Goal: Task Accomplishment & Management: Use online tool/utility

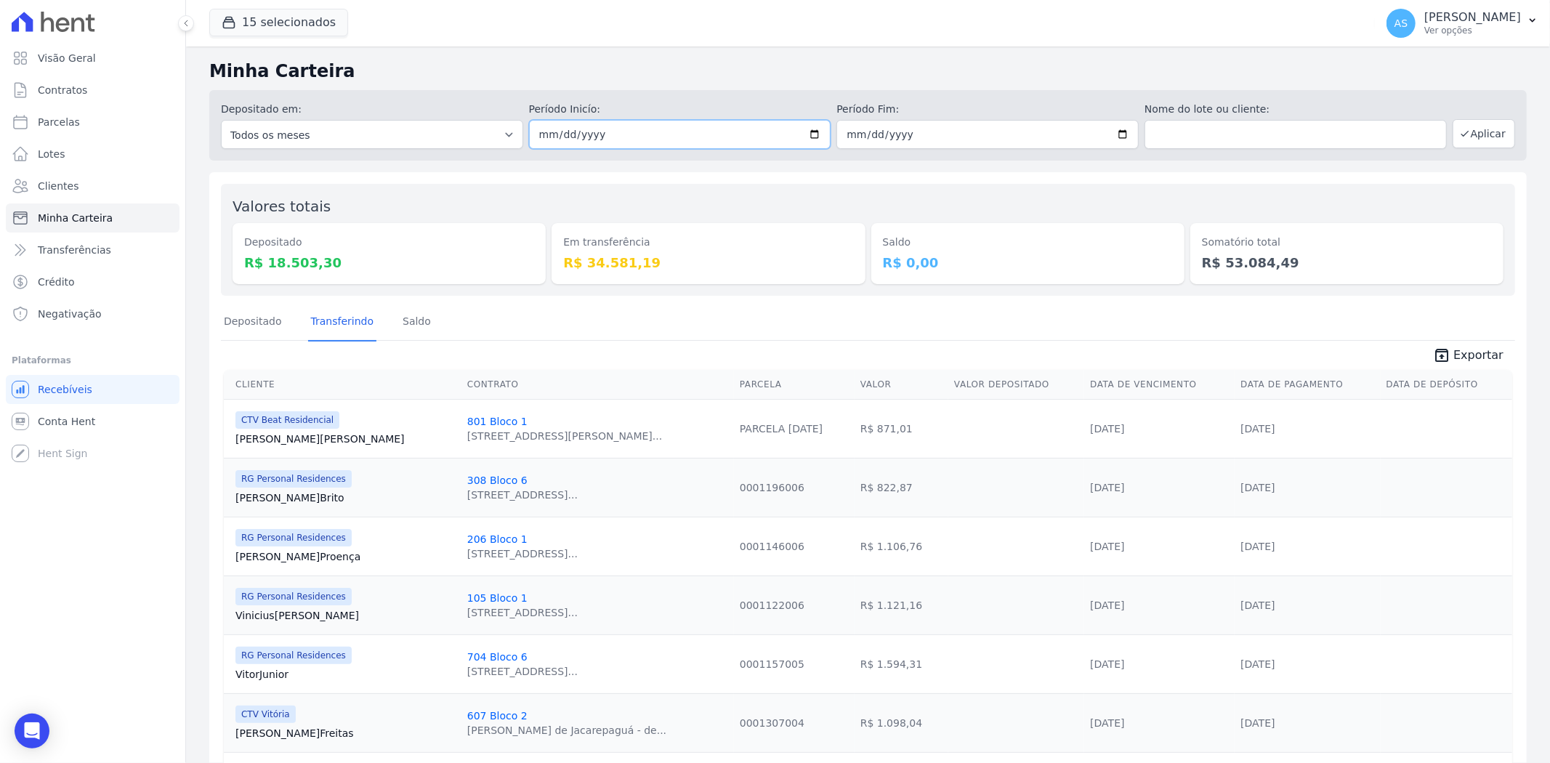
click at [810, 132] on input "2025-09-02" at bounding box center [680, 134] width 302 height 29
type input "[DATE]"
click at [1485, 131] on button "Aplicar" at bounding box center [1484, 133] width 63 height 29
click at [1501, 24] on div "Andreza Sousa Ver opções" at bounding box center [1472, 23] width 97 height 26
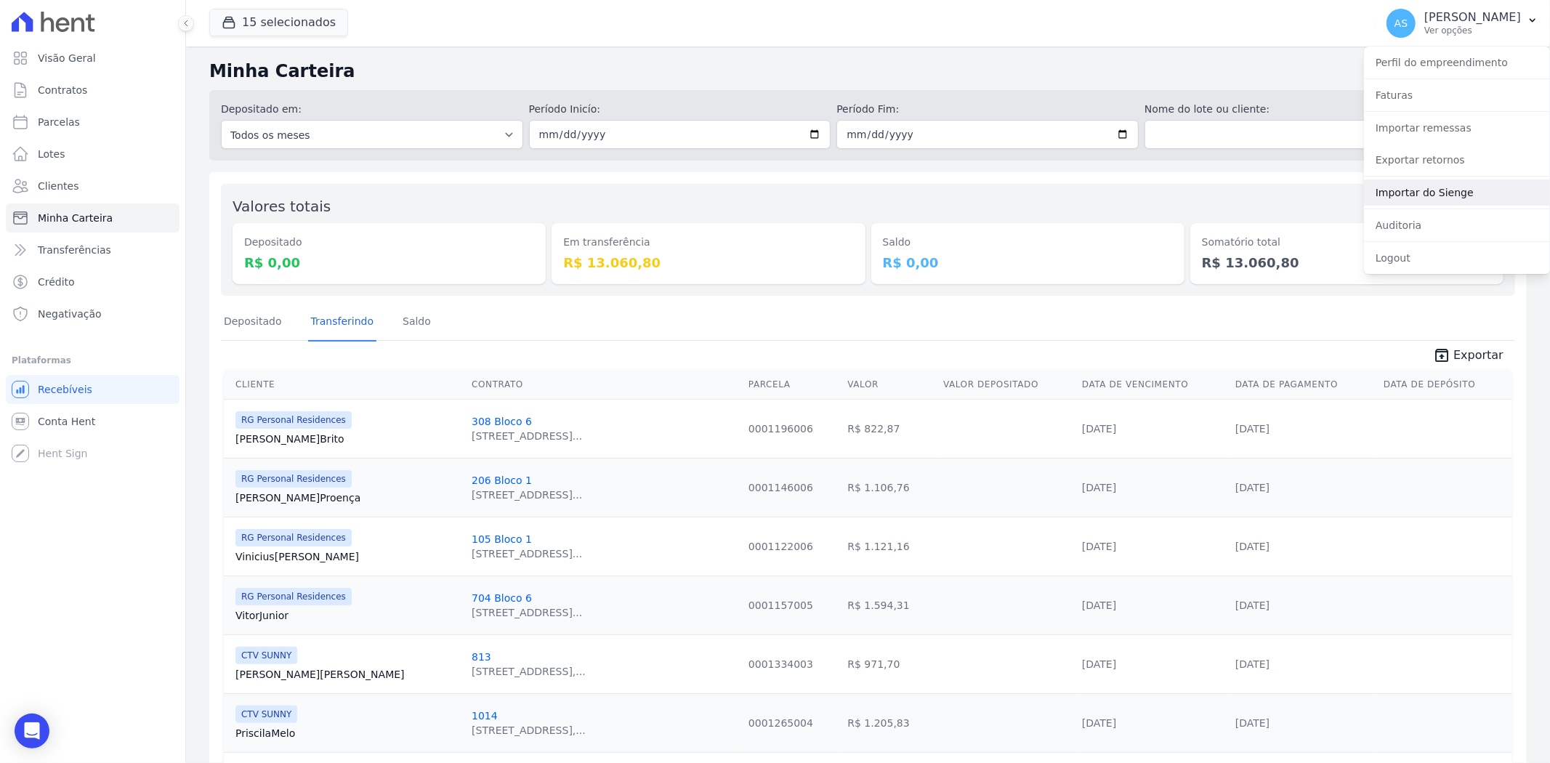
click at [1420, 190] on link "Importar do Sienge" at bounding box center [1457, 193] width 186 height 26
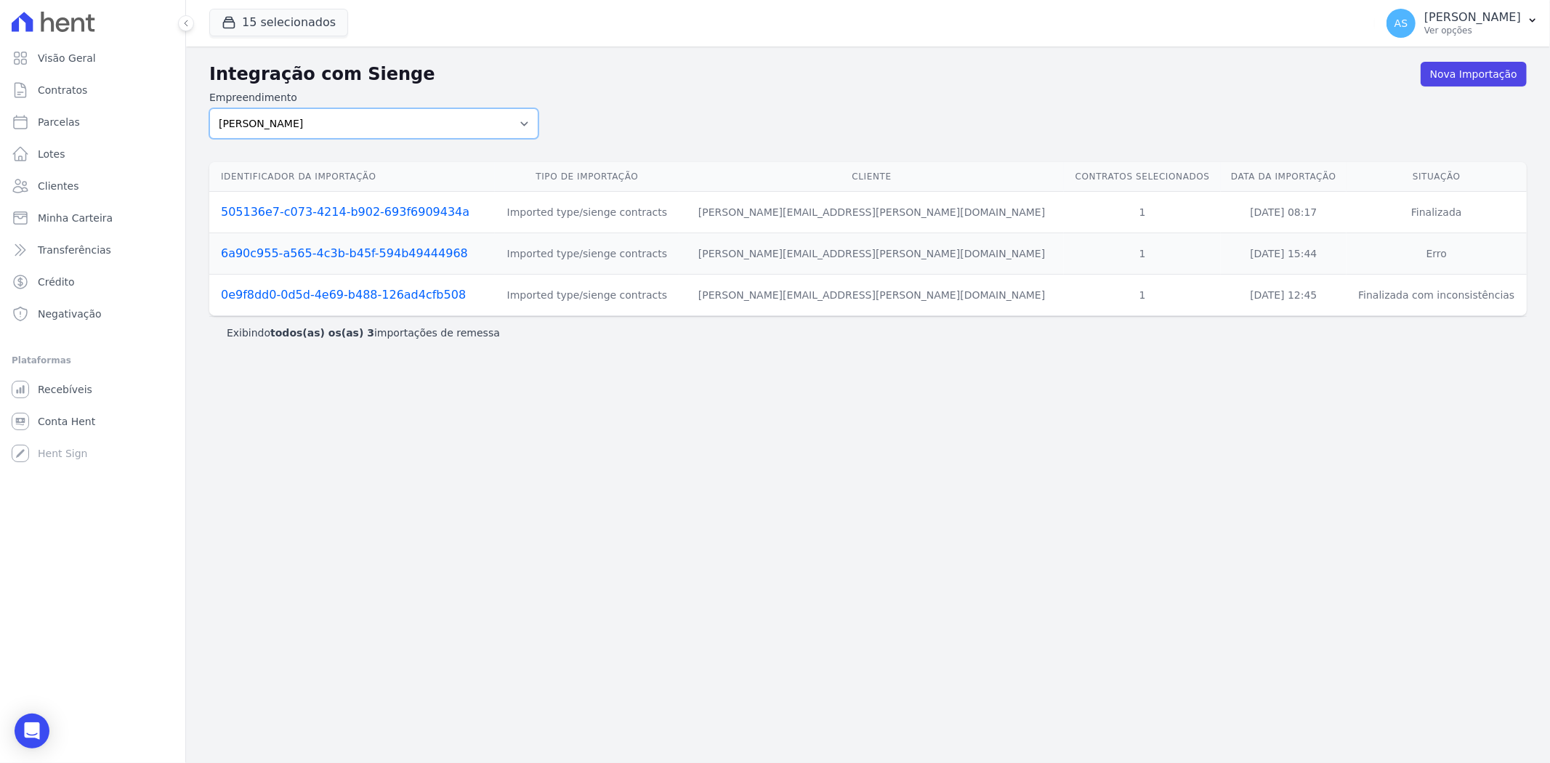
click at [518, 120] on select "Amaré Arpoador Art Prime - Irajá ÁUREOS B. Unique CTV Beat Residencial CTV Mob …" at bounding box center [373, 123] width 329 height 31
select select "07045392-1eb6-4147-b42d-f514e16f5719"
click at [209, 108] on select "Amaré Arpoador Art Prime - Irajá ÁUREOS B. Unique CTV Beat Residencial CTV Mob …" at bounding box center [373, 123] width 329 height 31
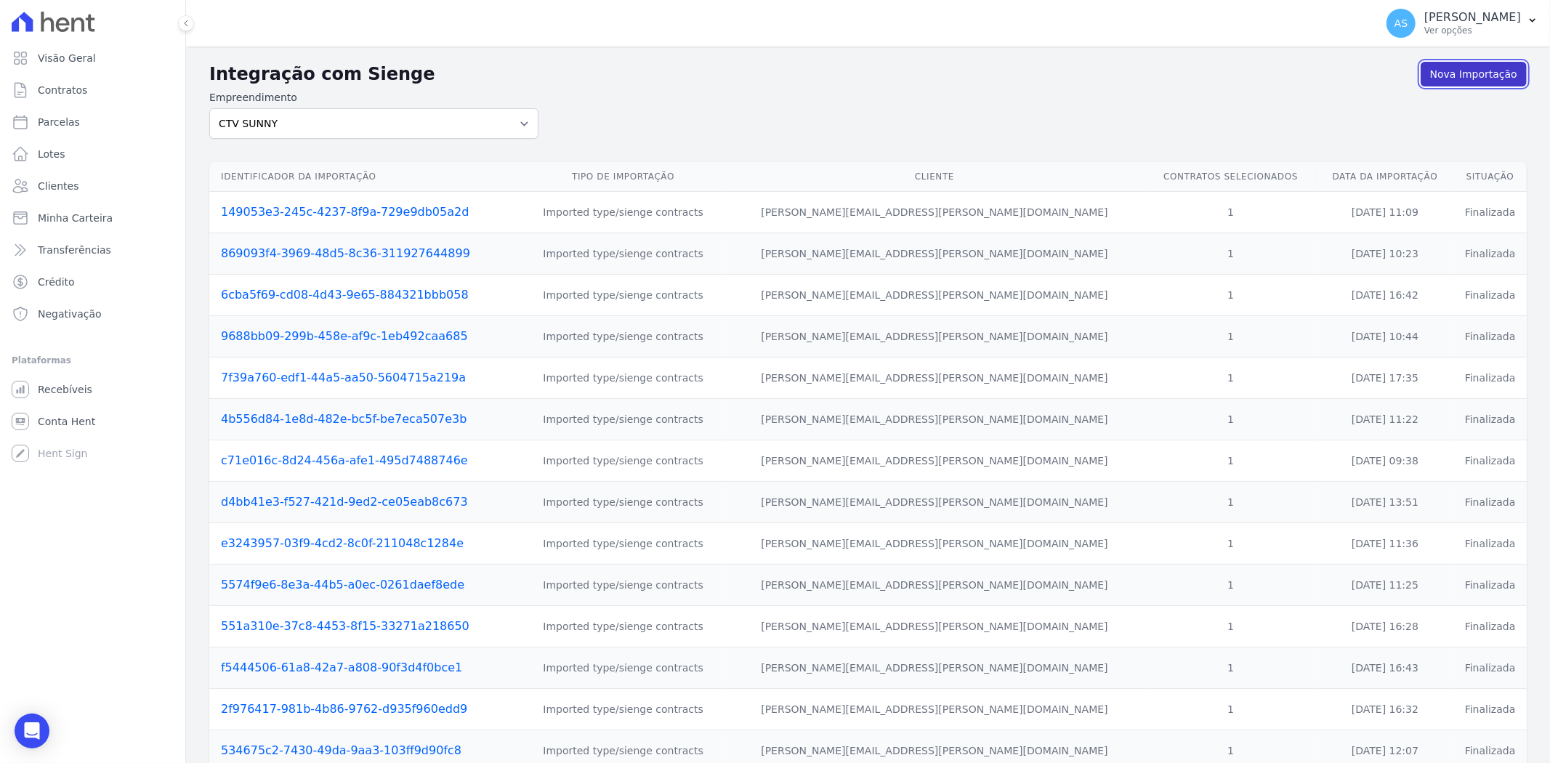
click at [1463, 73] on link "Nova Importação" at bounding box center [1474, 74] width 106 height 25
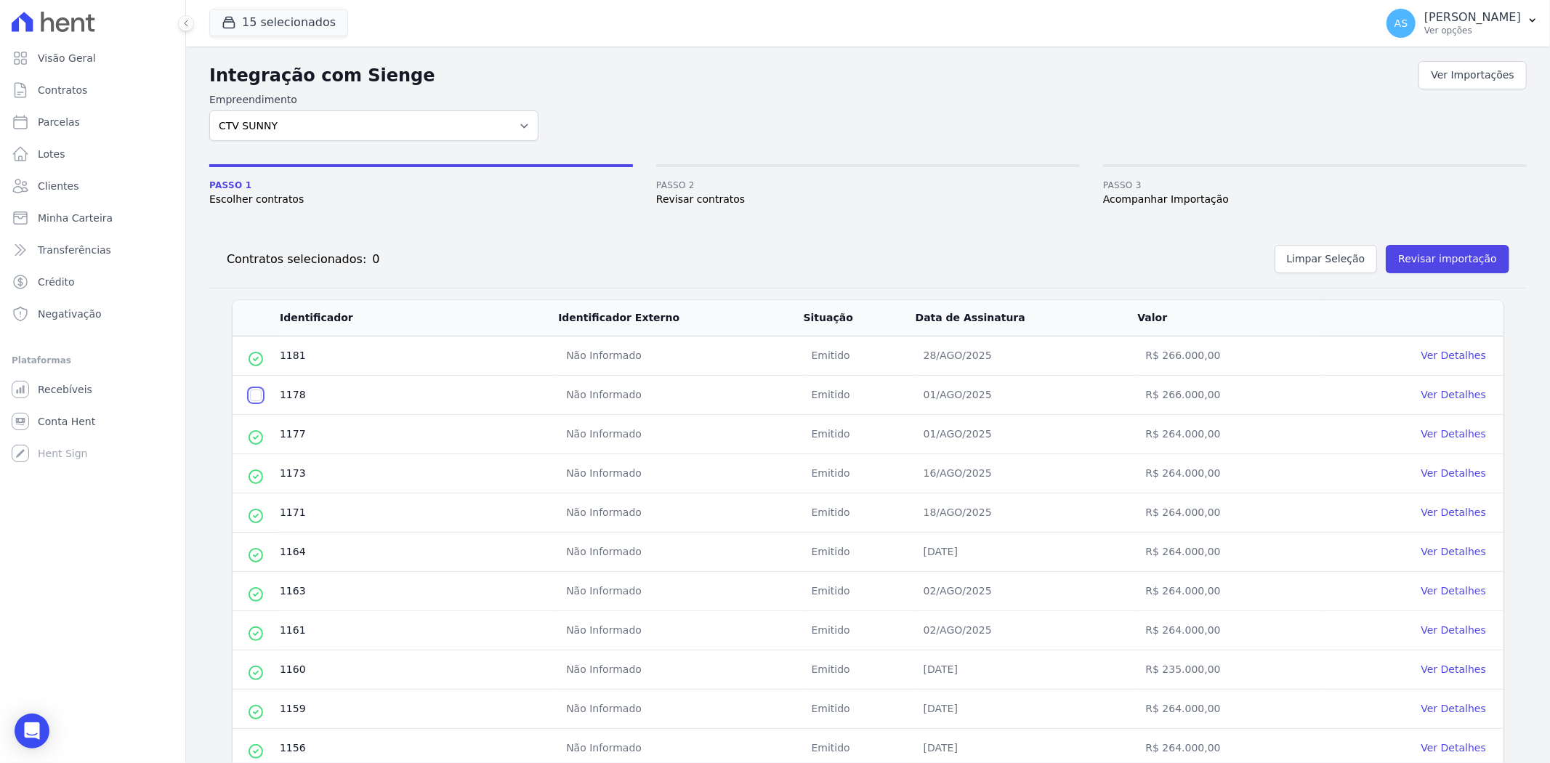
click at [260, 394] on input "checkbox" at bounding box center [256, 396] width 12 height 12
checkbox input "true"
click at [1434, 262] on button "Revisar importação" at bounding box center [1448, 259] width 124 height 28
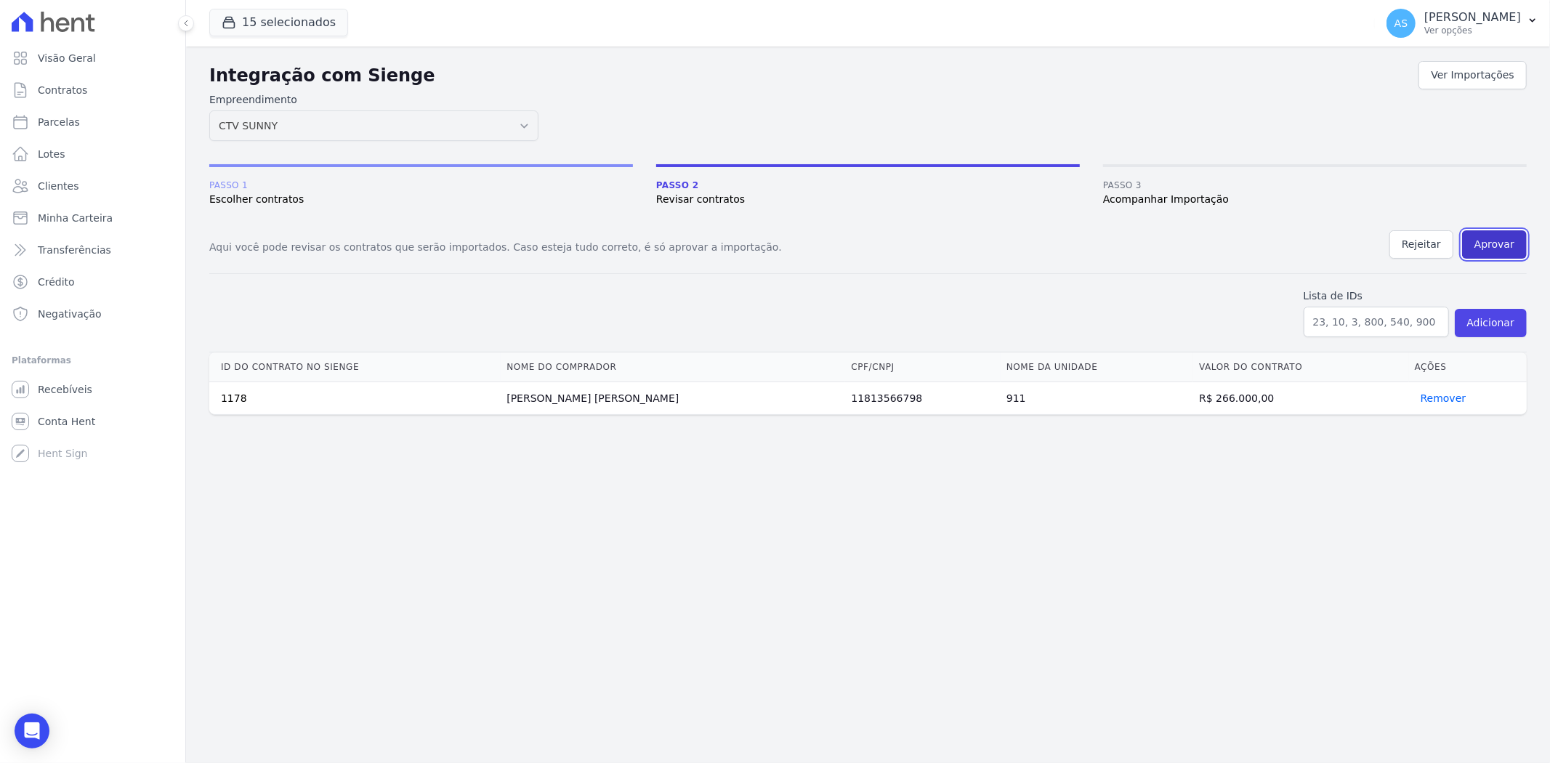
click at [1507, 243] on button "Aprovar" at bounding box center [1494, 244] width 65 height 28
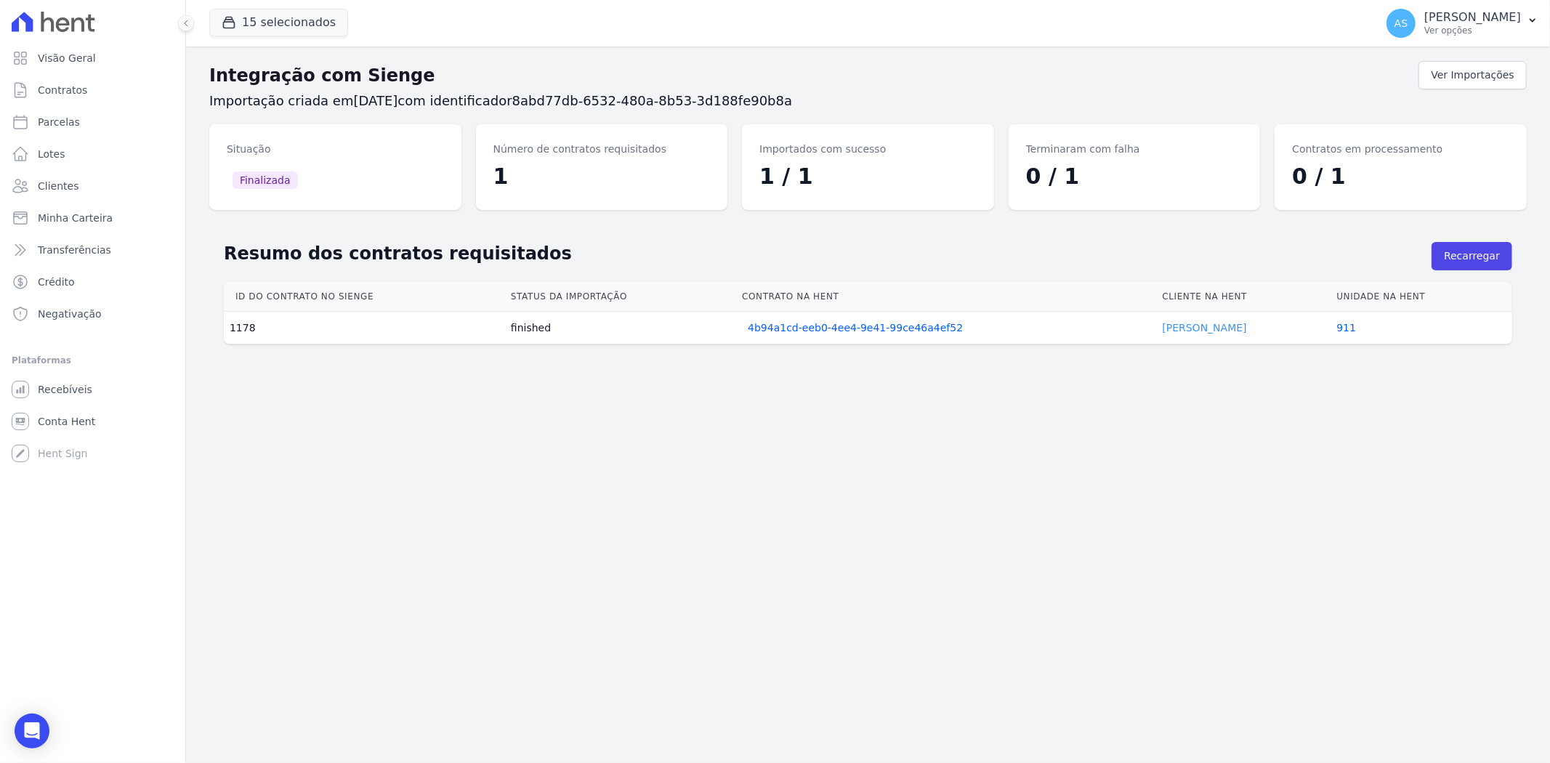
click at [1175, 326] on link "[PERSON_NAME]" at bounding box center [1205, 328] width 84 height 12
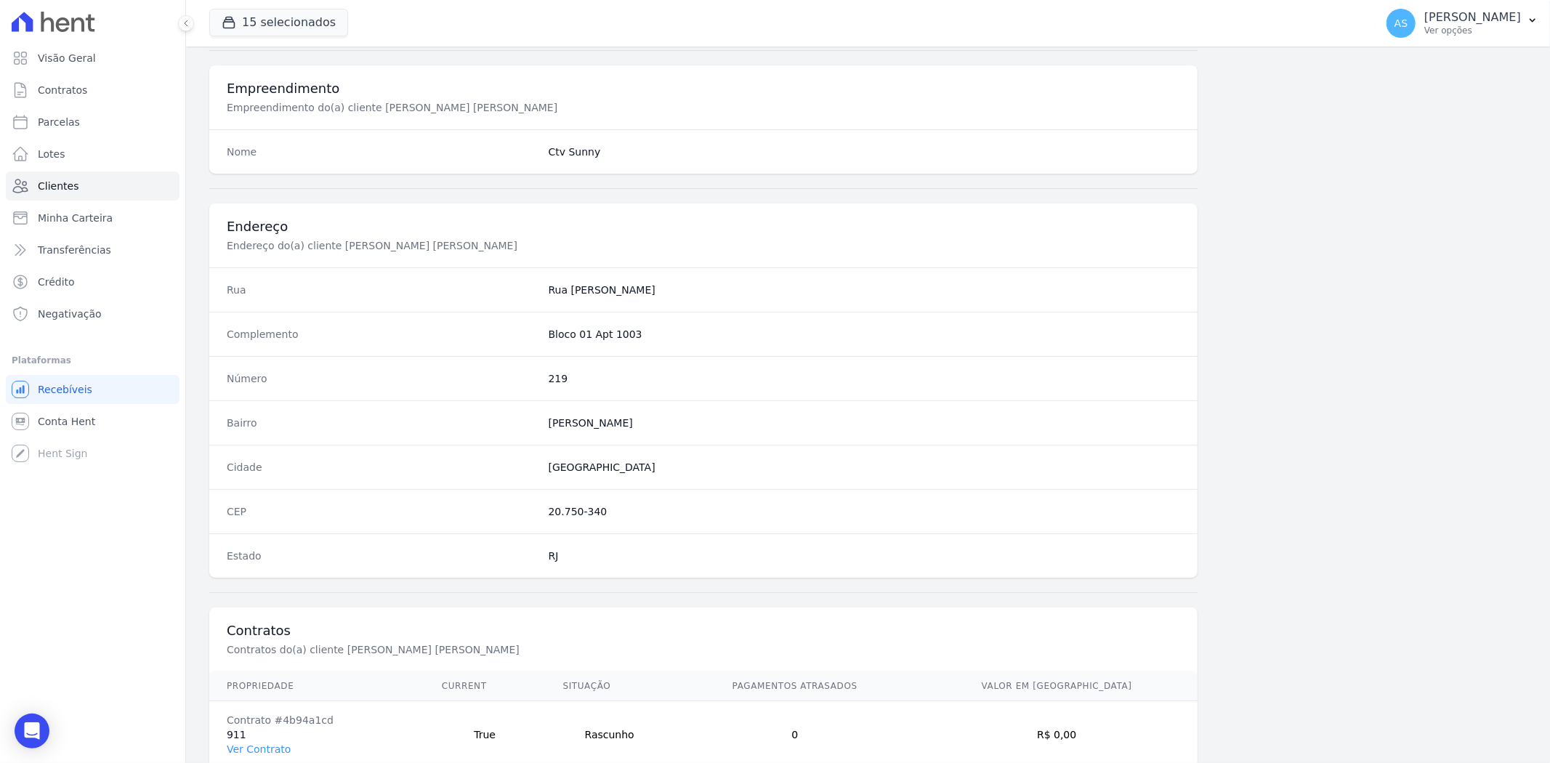
scroll to position [599, 0]
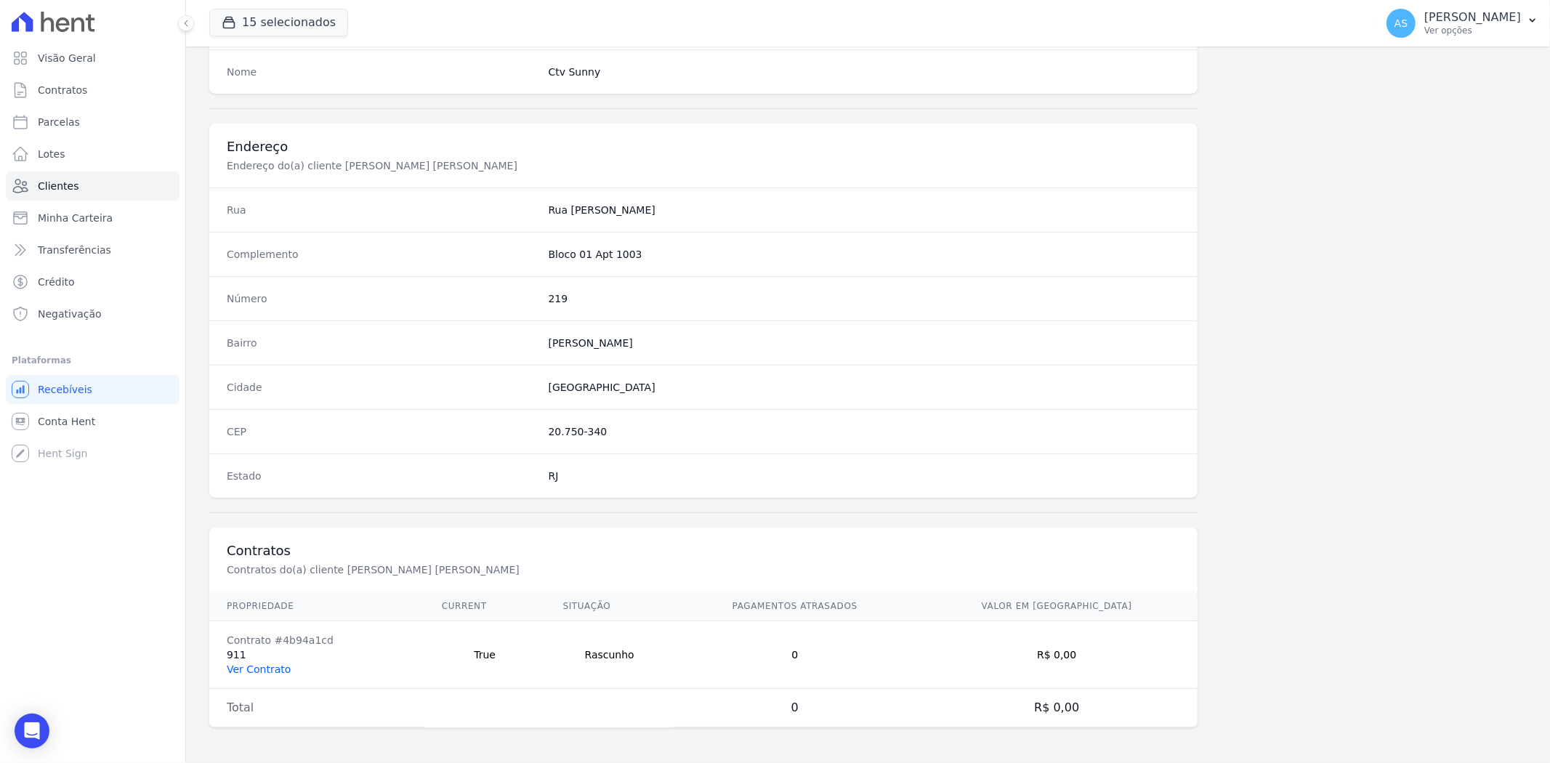
click at [241, 669] on link "Ver Contrato" at bounding box center [259, 670] width 64 height 12
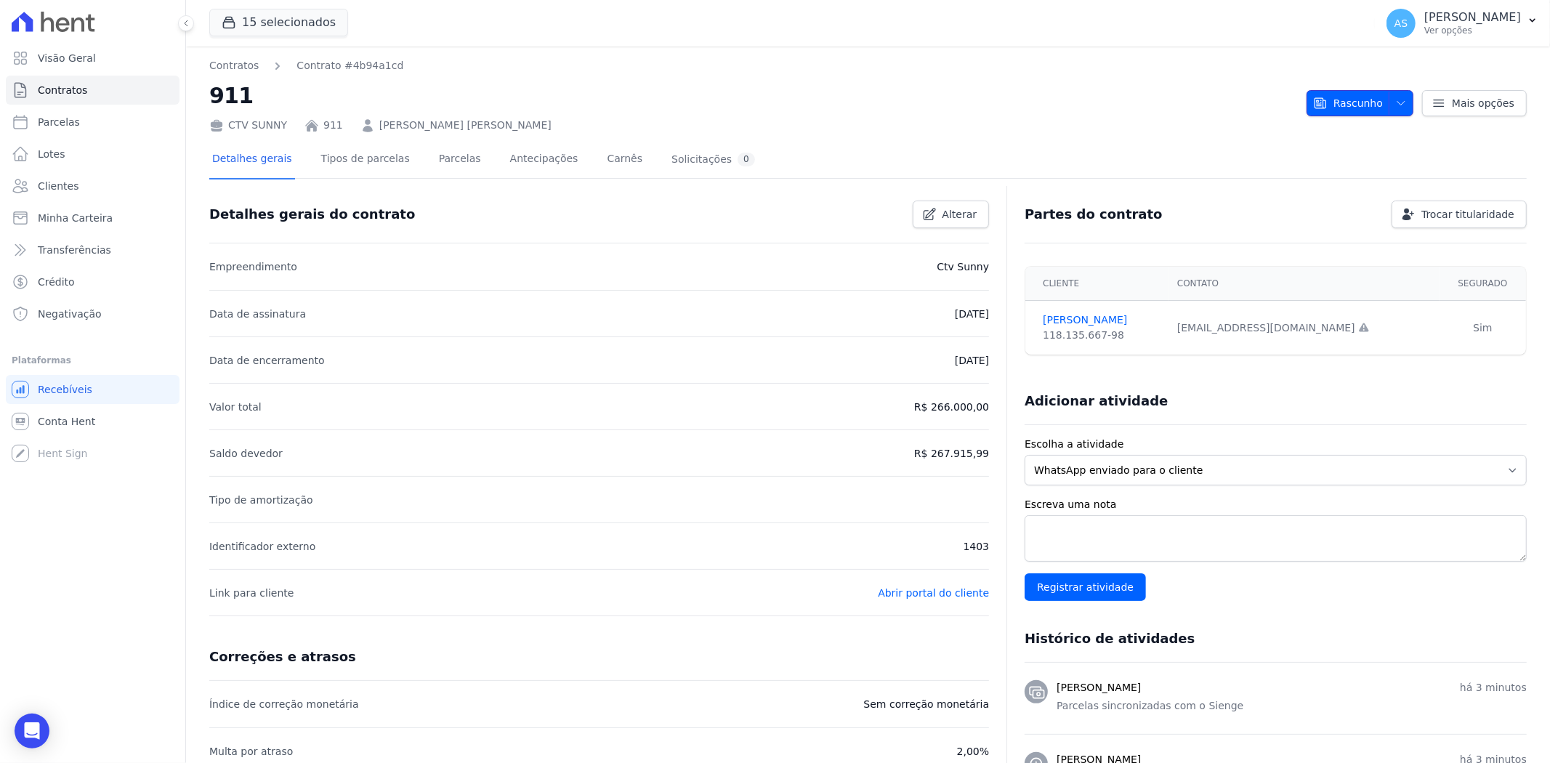
click at [1389, 97] on span "button" at bounding box center [1398, 103] width 18 height 23
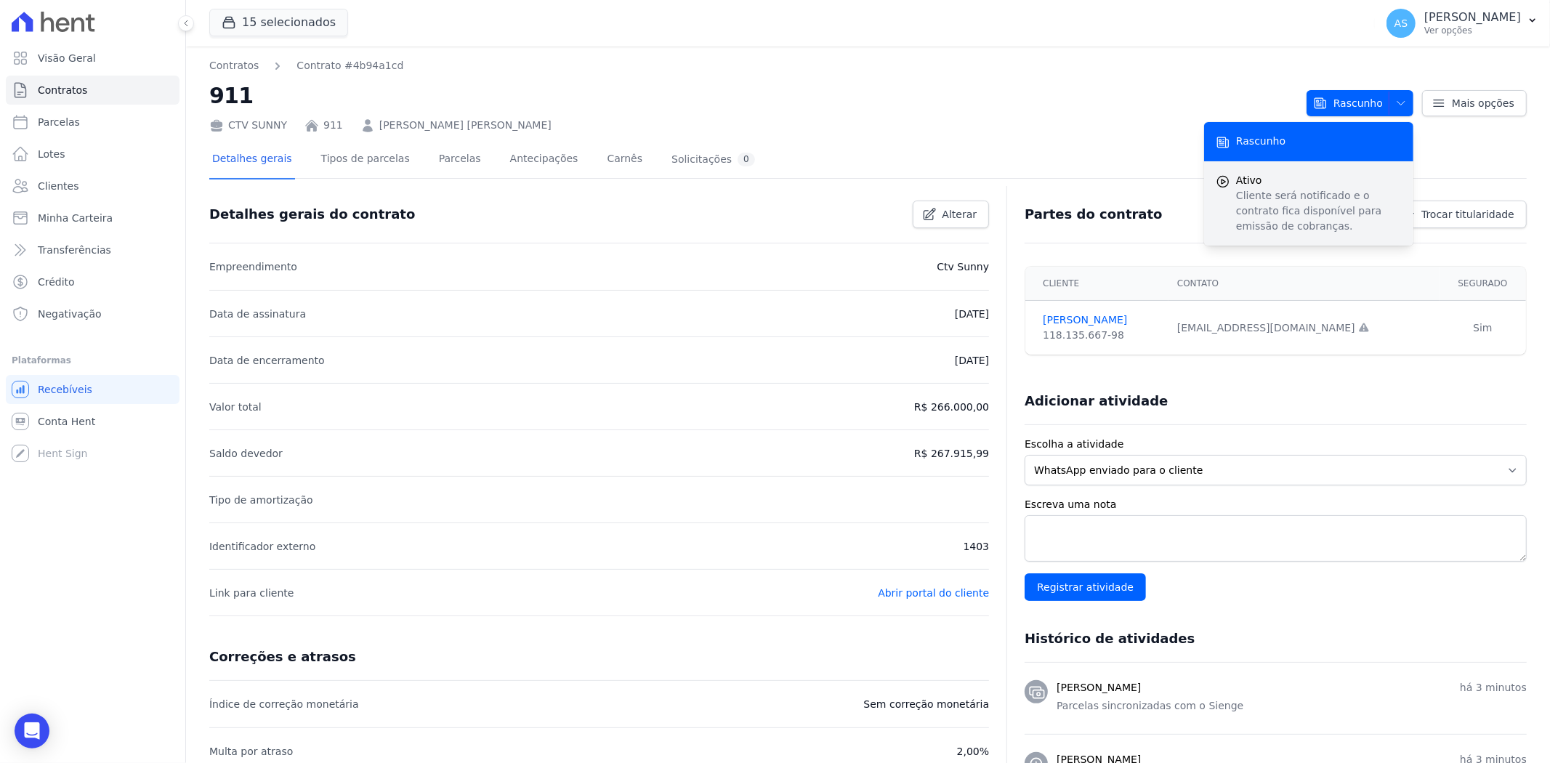
click at [1243, 209] on p "Cliente será notificado e o contrato fica disponível para emissão de cobranças." at bounding box center [1319, 211] width 166 height 46
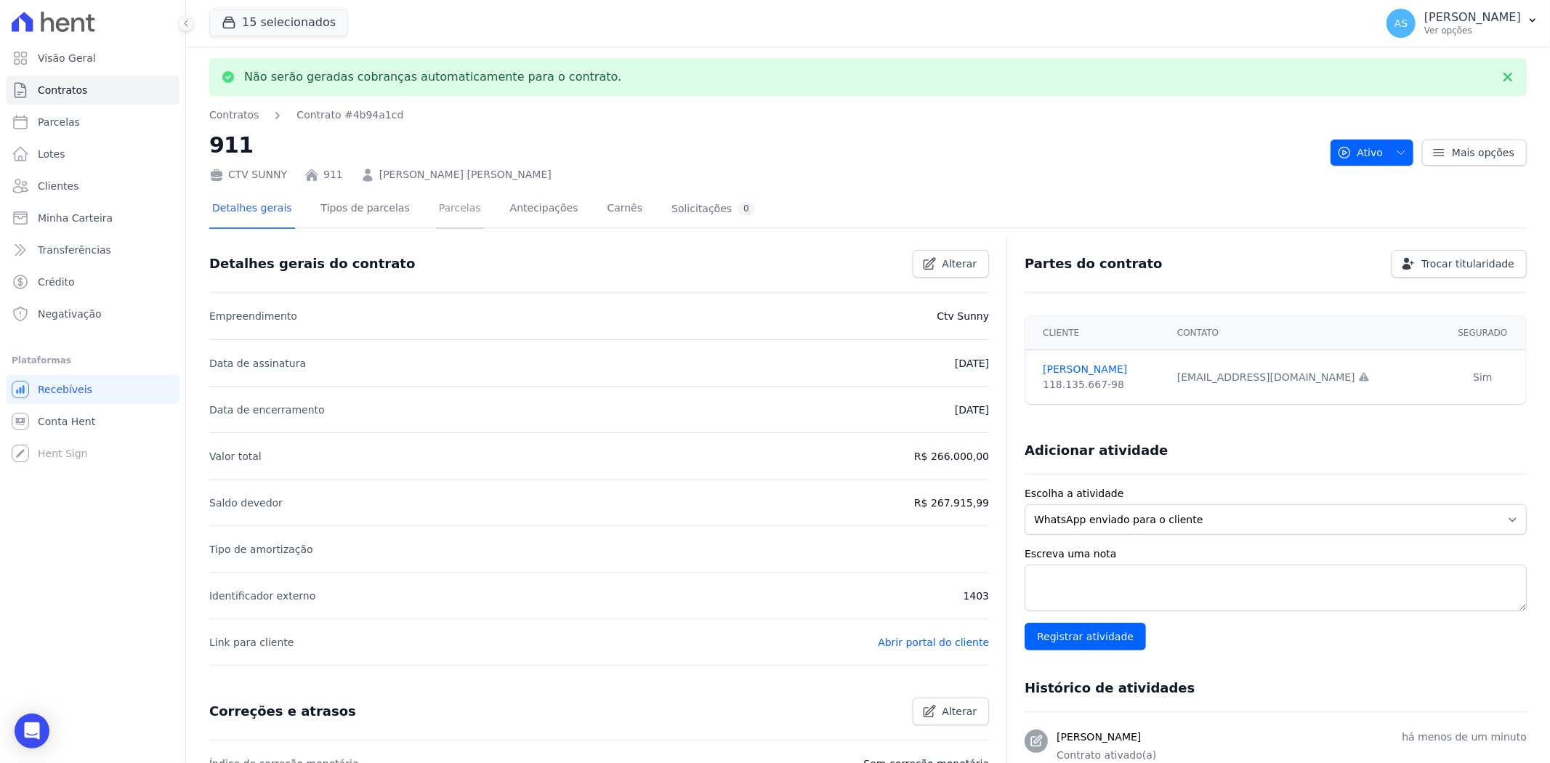
click at [436, 207] on link "Parcelas" at bounding box center [460, 209] width 48 height 39
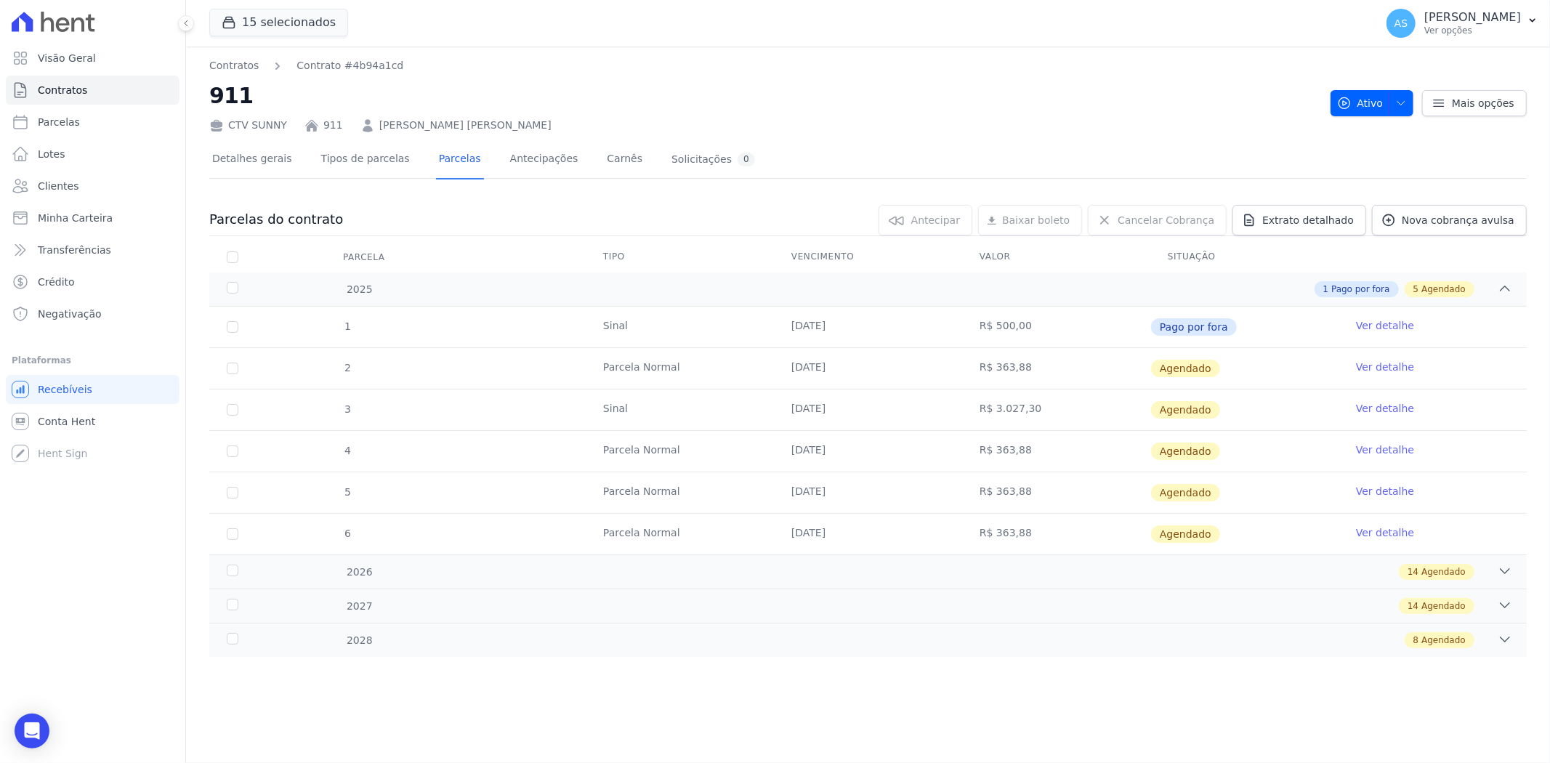
click at [1368, 362] on link "Ver detalhe" at bounding box center [1385, 367] width 58 height 15
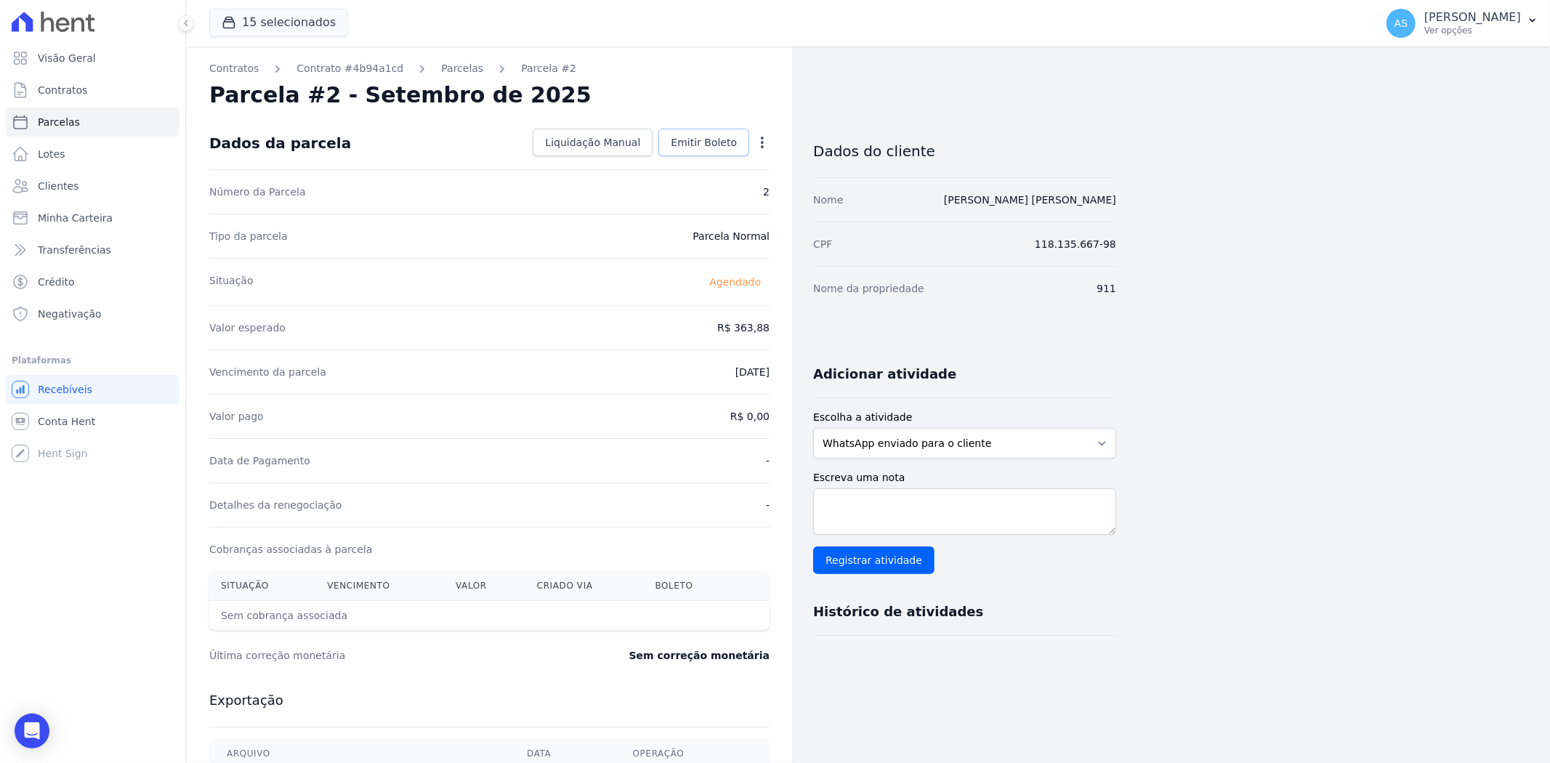
click at [700, 143] on span "Emitir Boleto" at bounding box center [704, 142] width 66 height 15
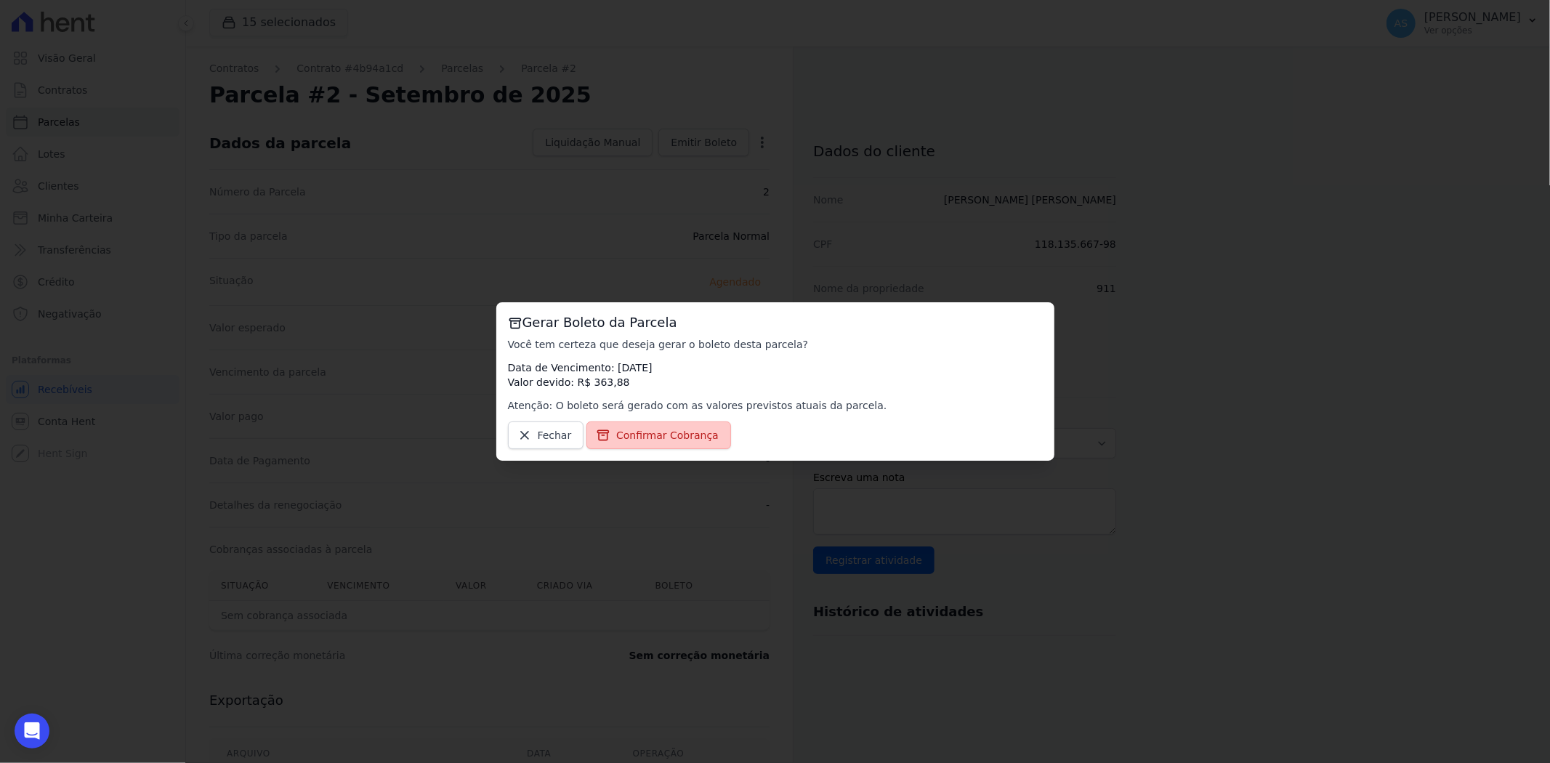
click at [662, 435] on span "Confirmar Cobrança" at bounding box center [667, 435] width 102 height 15
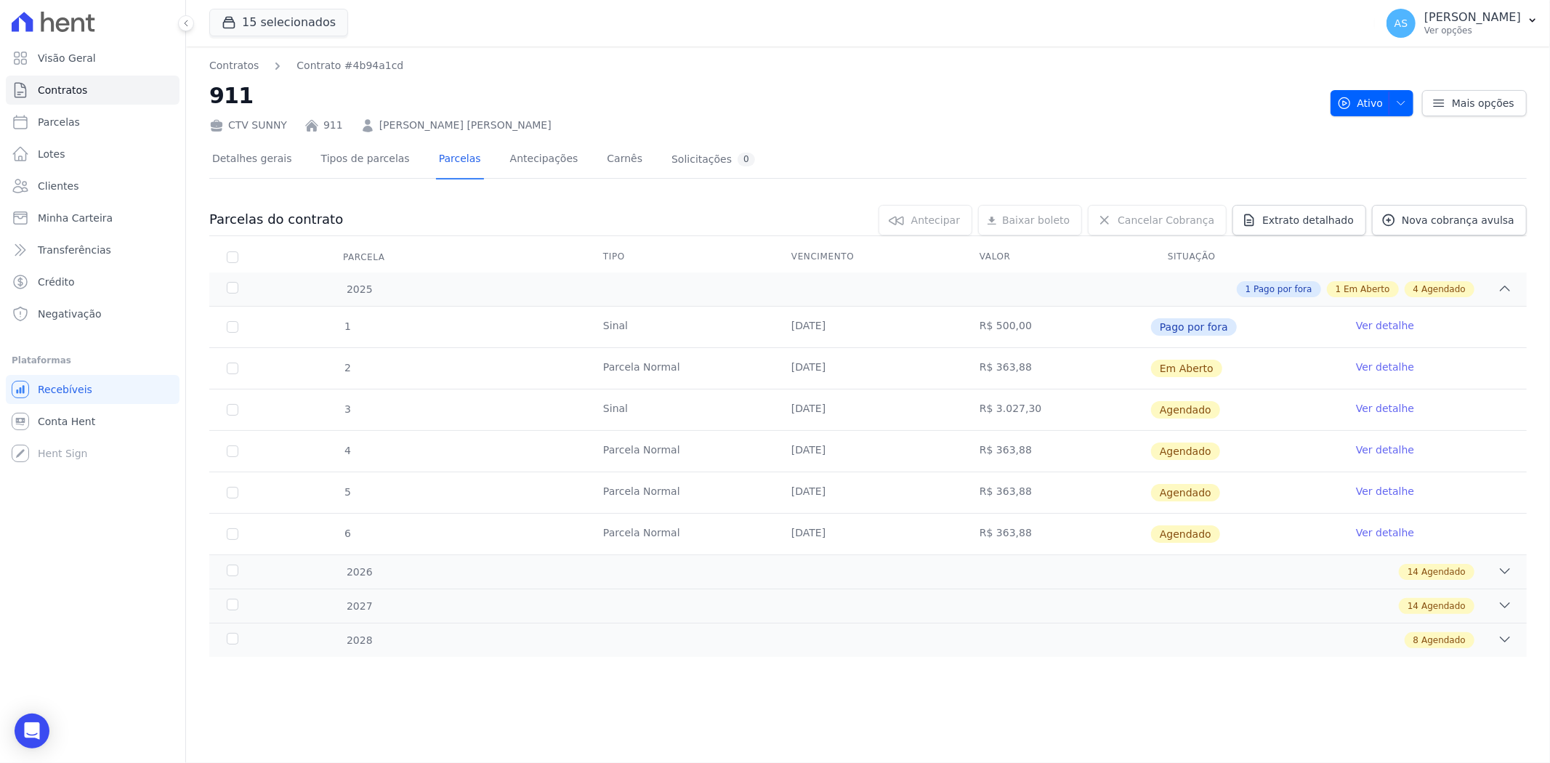
click at [1404, 410] on link "Ver detalhe" at bounding box center [1385, 408] width 58 height 15
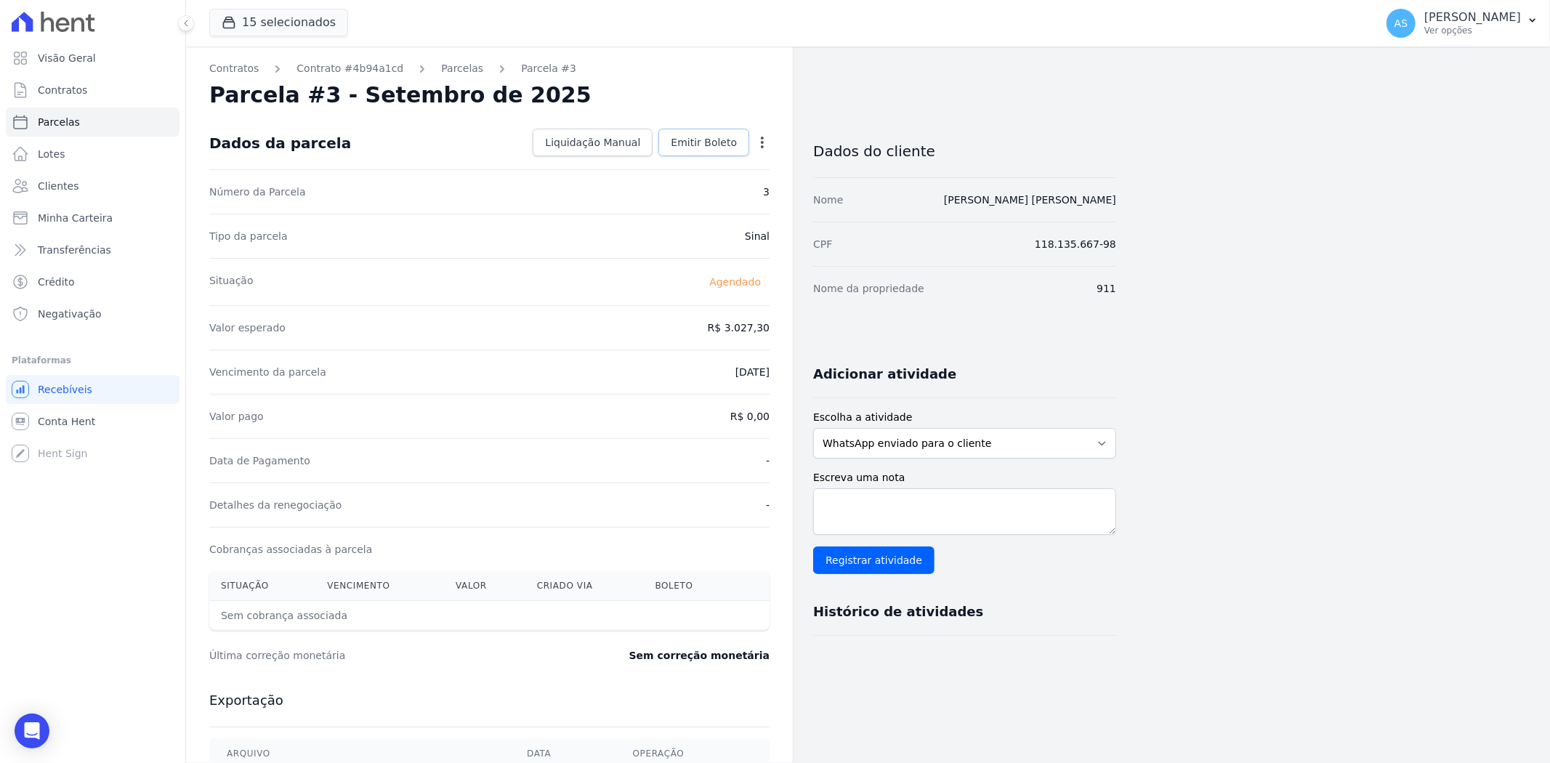
click at [701, 135] on span "Emitir Boleto" at bounding box center [704, 142] width 66 height 15
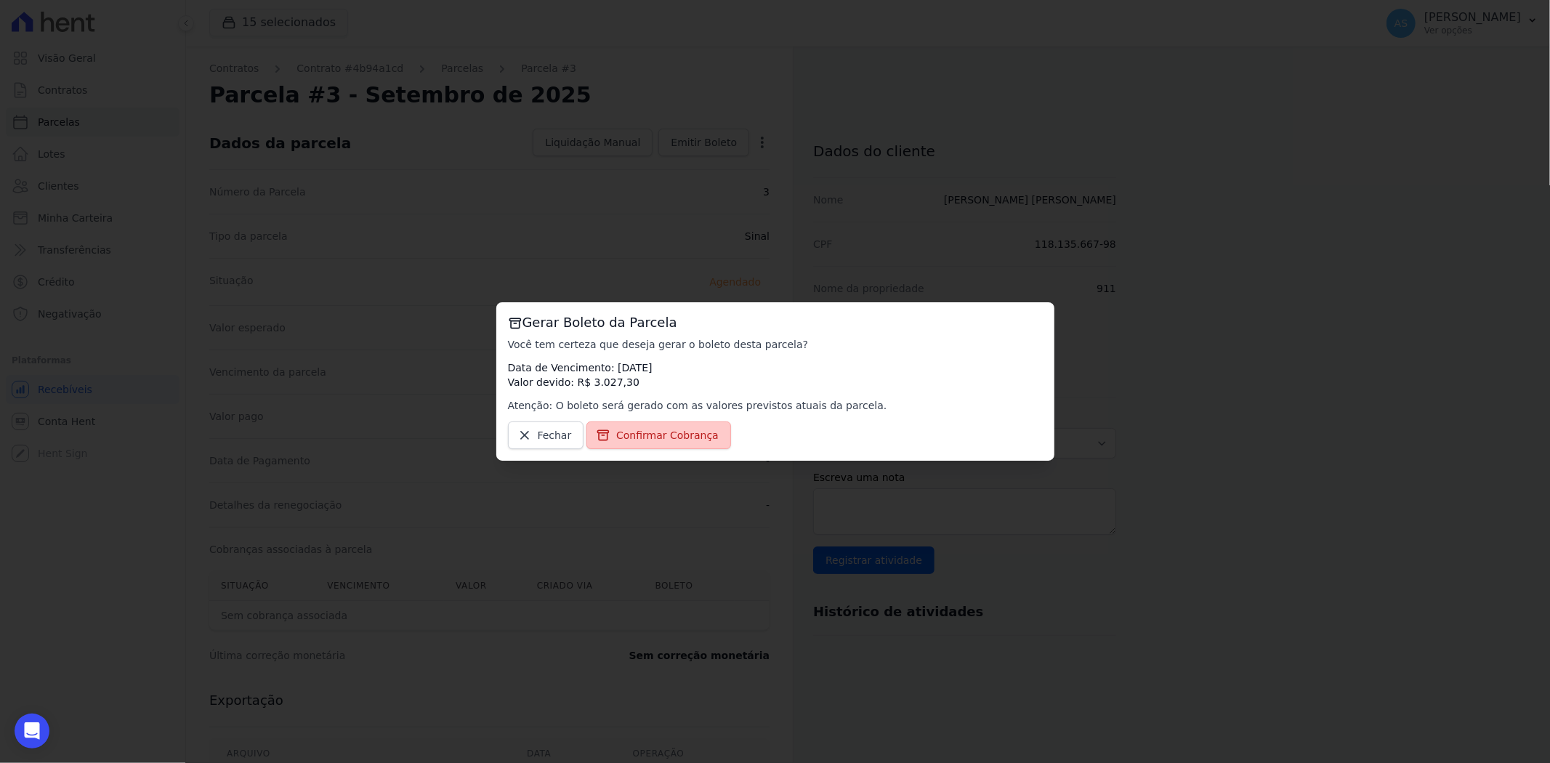
click at [629, 440] on span "Confirmar Cobrança" at bounding box center [667, 435] width 102 height 15
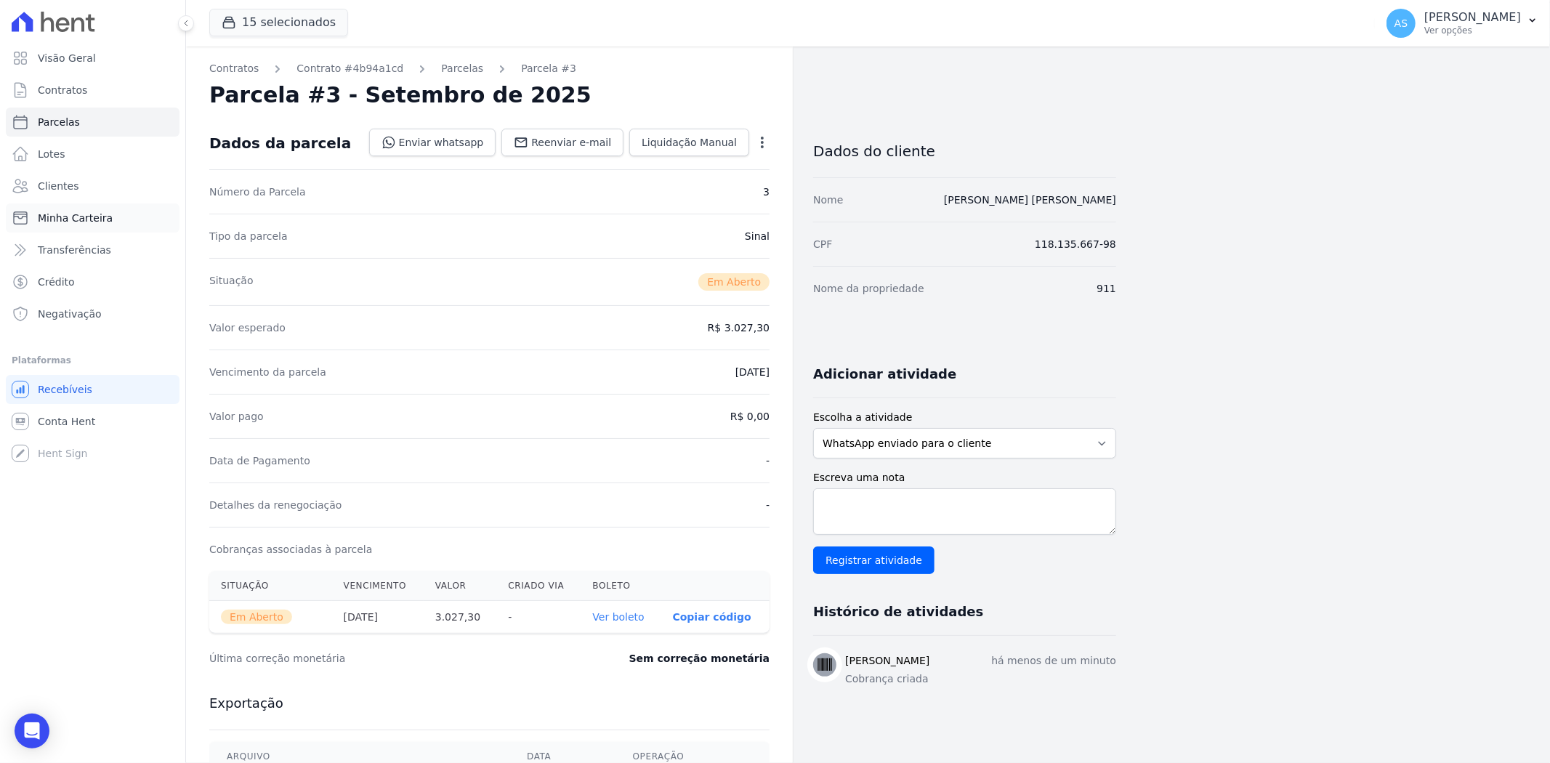
click at [104, 222] on span "Minha Carteira" at bounding box center [75, 218] width 75 height 15
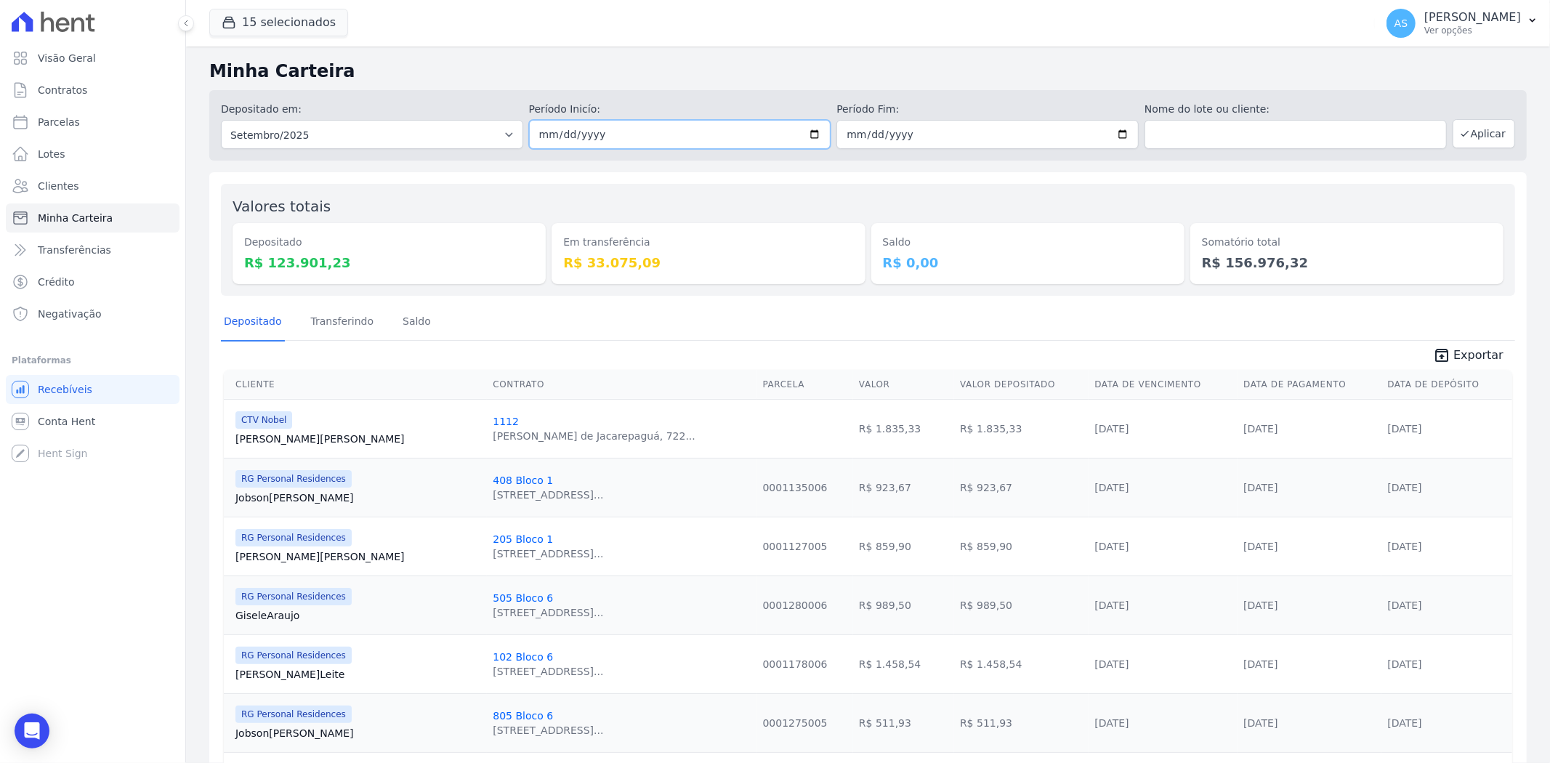
click at [809, 133] on input "2025-09-01" at bounding box center [680, 134] width 302 height 29
type input "[DATE]"
click at [1112, 134] on input "2025-09-30" at bounding box center [987, 134] width 302 height 29
type input "[DATE]"
click at [1461, 129] on icon "button" at bounding box center [1465, 134] width 12 height 12
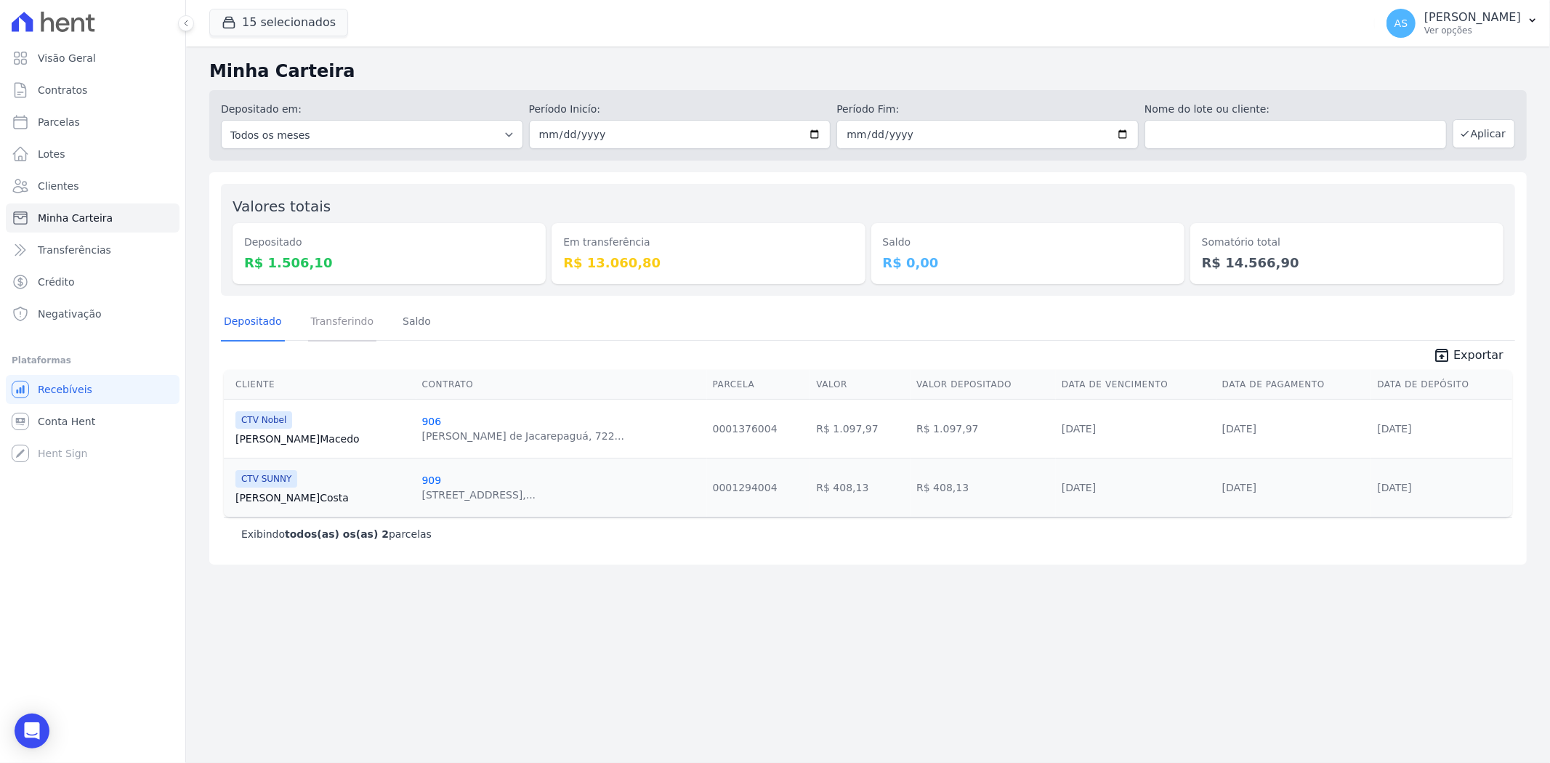
click at [323, 318] on link "Transferindo" at bounding box center [342, 323] width 69 height 38
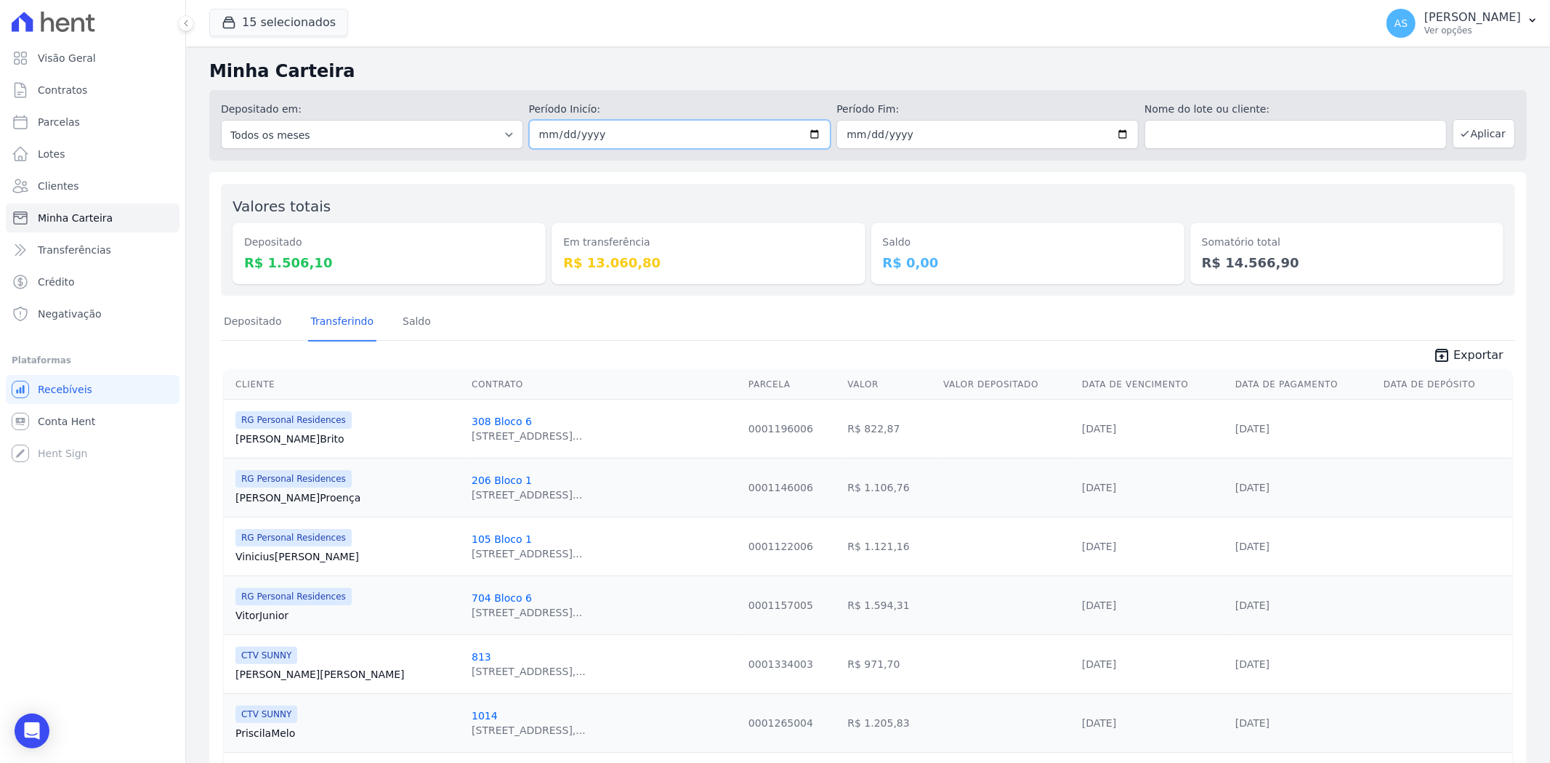
click at [809, 132] on input "[DATE]" at bounding box center [680, 134] width 302 height 29
type input "[DATE]"
click at [1469, 135] on button "Aplicar" at bounding box center [1484, 133] width 63 height 29
click at [812, 134] on input "[DATE]" at bounding box center [680, 134] width 302 height 29
type input "[DATE]"
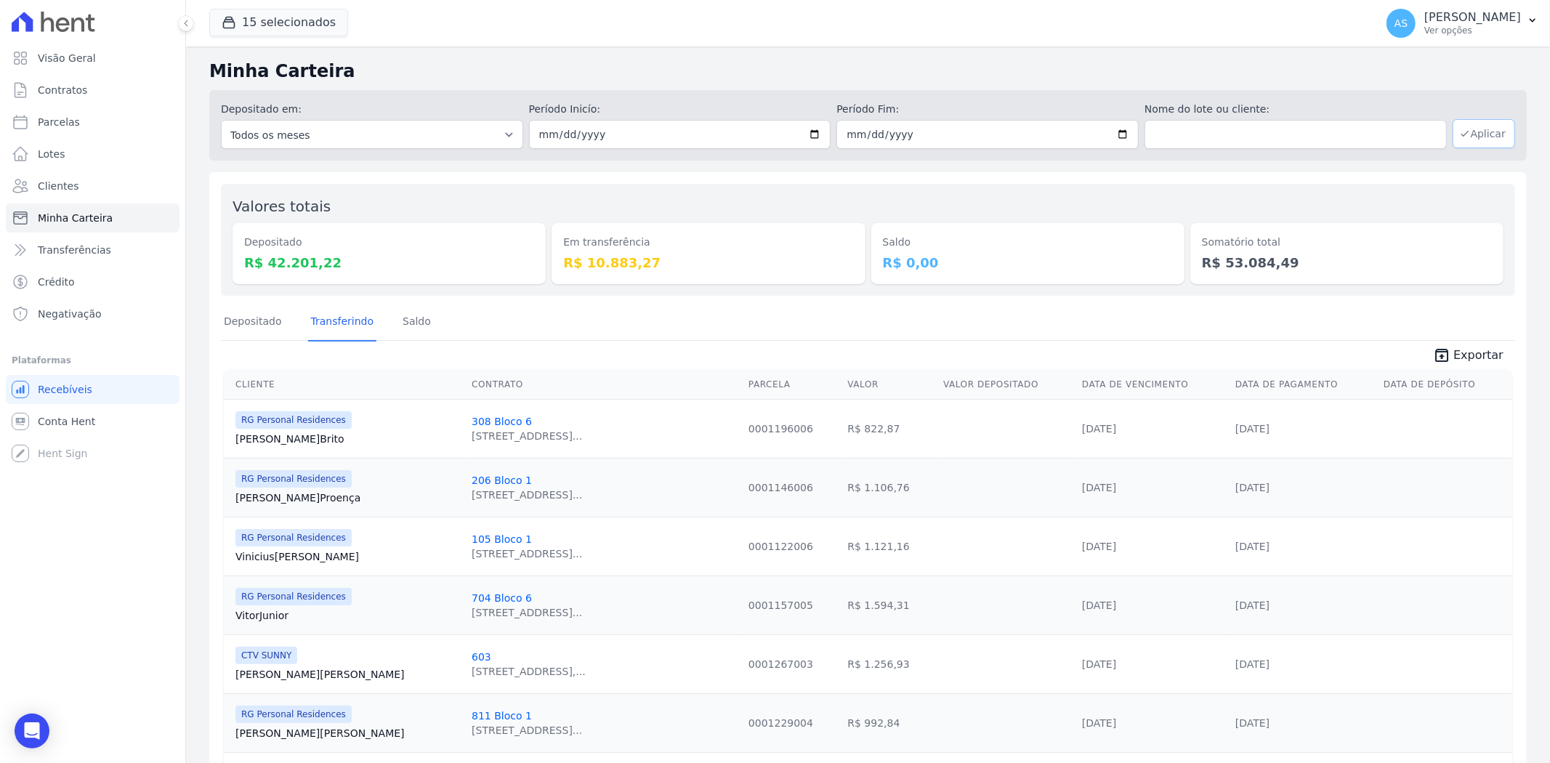
click at [1472, 134] on button "Aplicar" at bounding box center [1484, 133] width 63 height 29
